Goal: Obtain resource: Download file/media

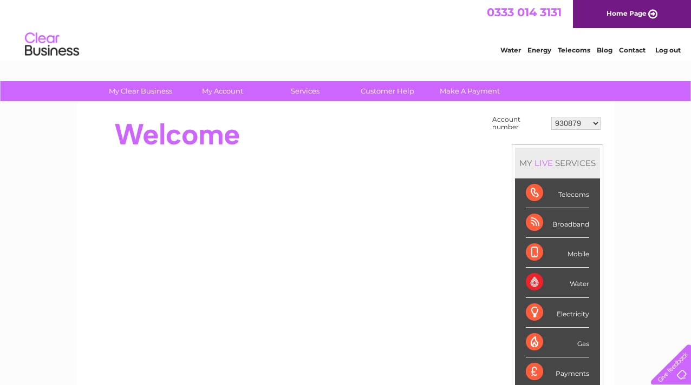
select select "965292"
click at [313, 94] on link "Services" at bounding box center [304, 91] width 89 height 20
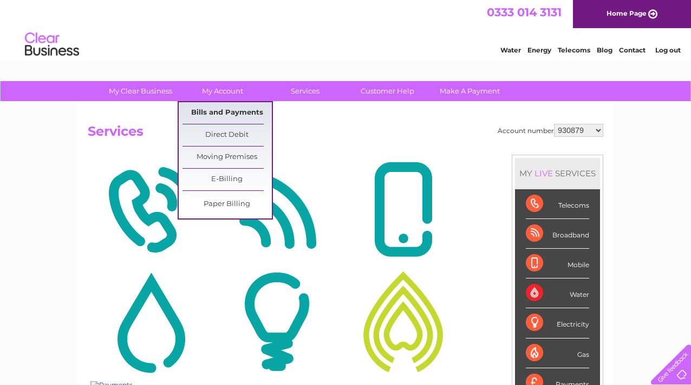
click at [246, 112] on link "Bills and Payments" at bounding box center [226, 113] width 89 height 22
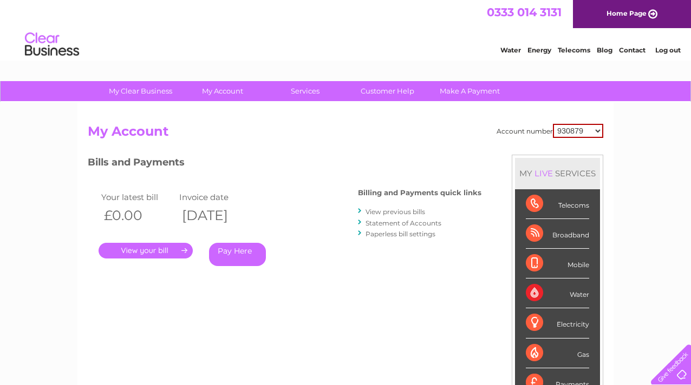
select select "934736"
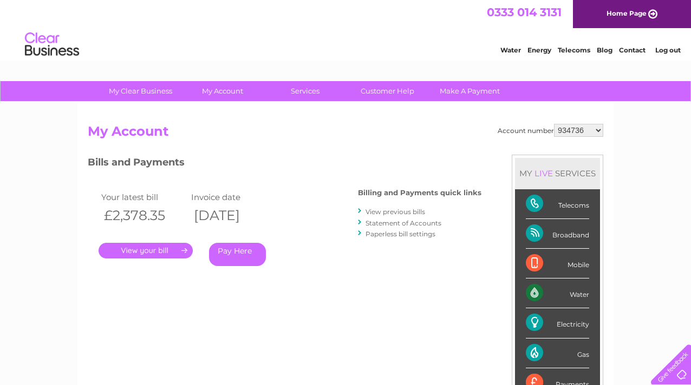
select select "965292"
click at [398, 213] on link "View previous bills" at bounding box center [395, 212] width 60 height 8
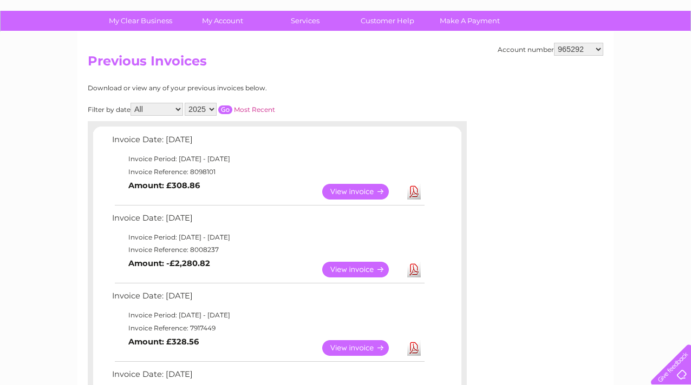
scroll to position [73, 0]
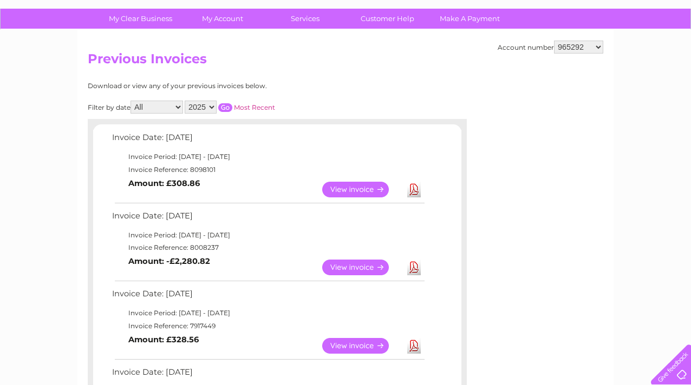
click at [412, 187] on link "Download" at bounding box center [414, 190] width 14 height 16
